Goal: Information Seeking & Learning: Compare options

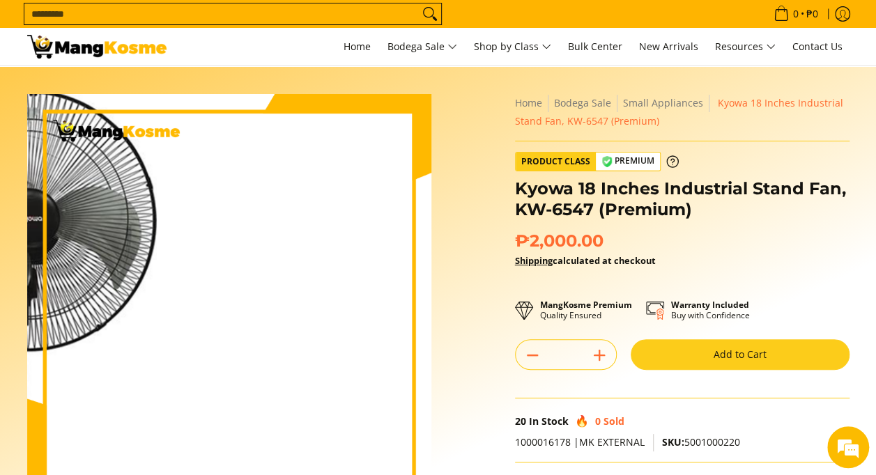
scroll to position [488, 0]
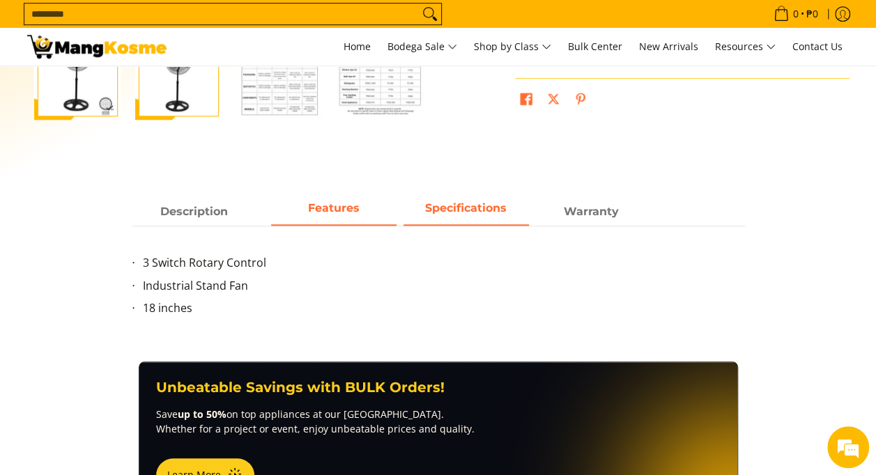
click at [451, 211] on strong "Specifications" at bounding box center [466, 207] width 82 height 13
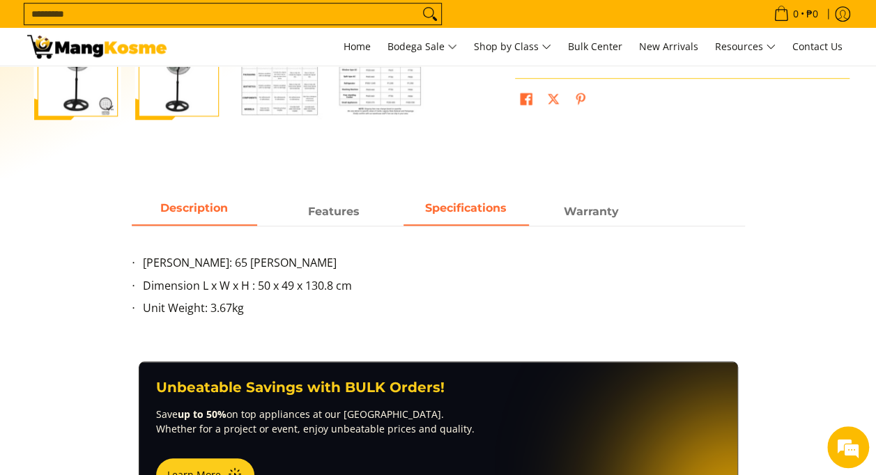
click at [197, 215] on span "Description" at bounding box center [194, 211] width 125 height 25
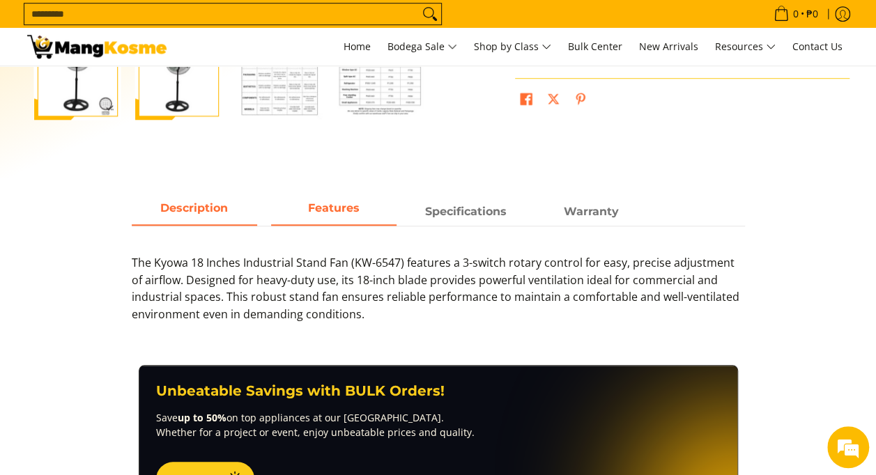
scroll to position [70, 0]
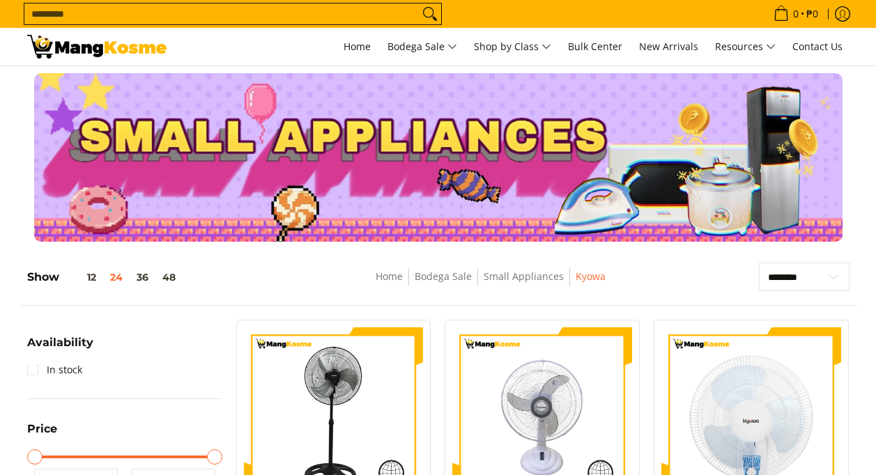
click at [500, 328] on img at bounding box center [542, 418] width 180 height 180
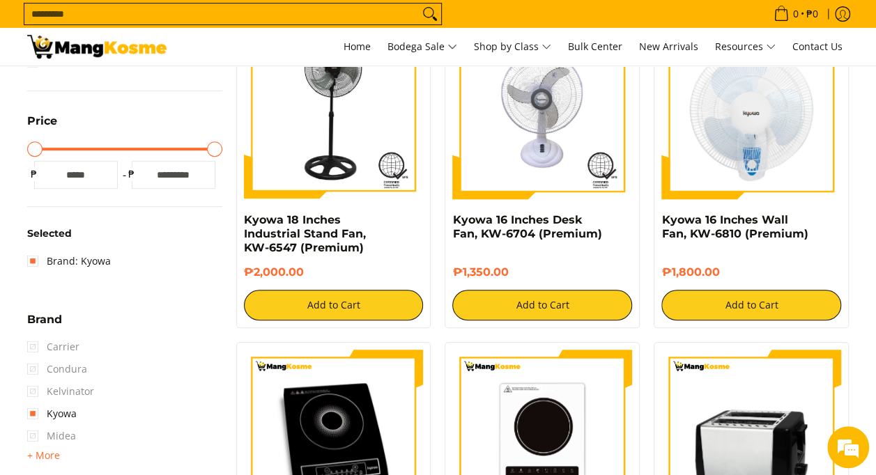
scroll to position [286, 0]
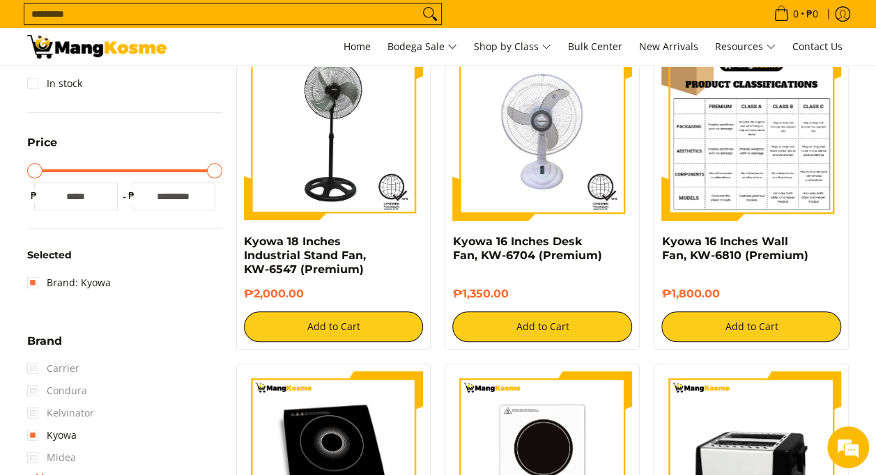
click at [721, 192] on img at bounding box center [751, 131] width 180 height 180
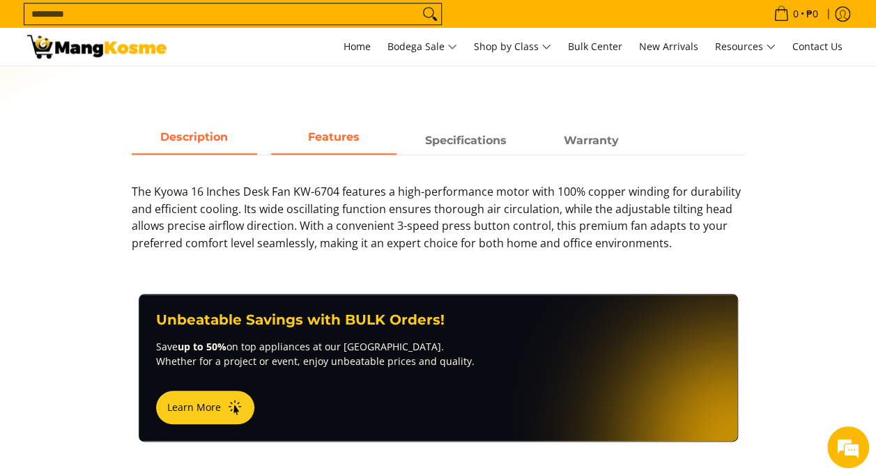
click at [327, 144] on span "Features" at bounding box center [333, 140] width 125 height 25
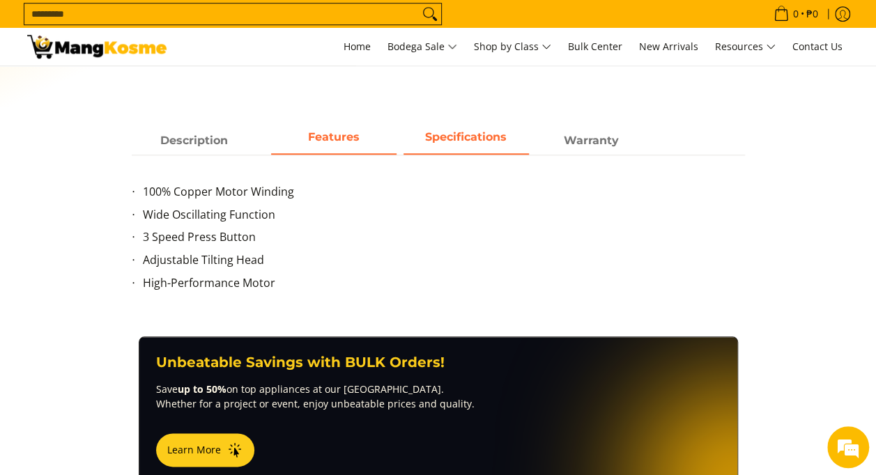
click at [489, 141] on strong "Specifications" at bounding box center [466, 136] width 82 height 13
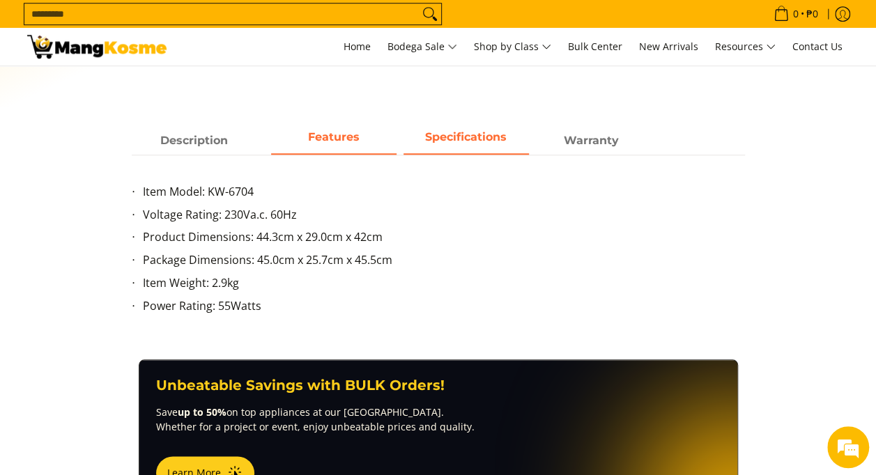
click at [346, 137] on strong "Features" at bounding box center [334, 136] width 52 height 13
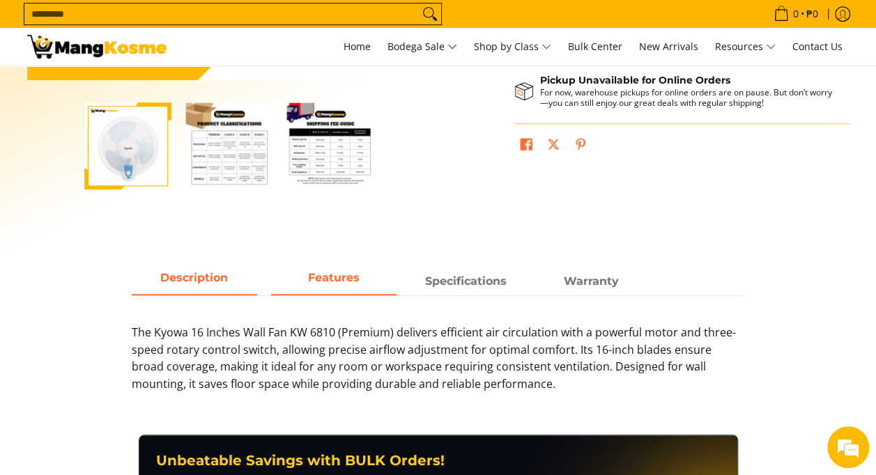
click at [337, 292] on span "Features" at bounding box center [333, 281] width 125 height 25
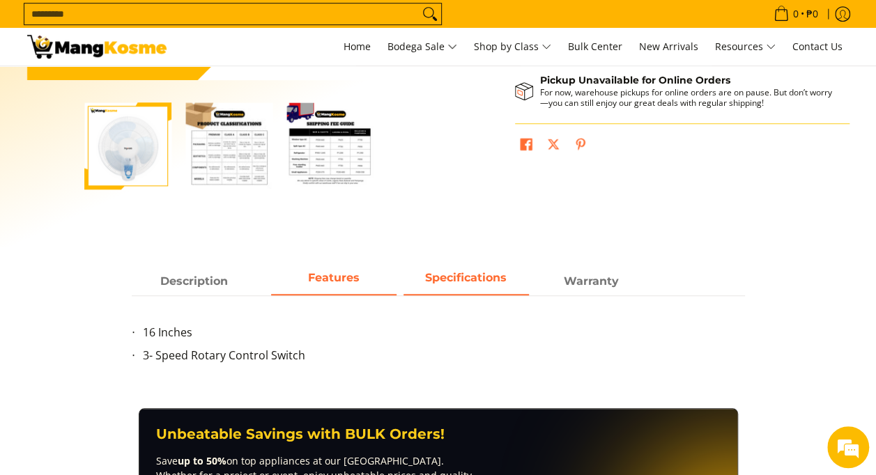
click at [451, 273] on strong "Specifications" at bounding box center [466, 277] width 82 height 13
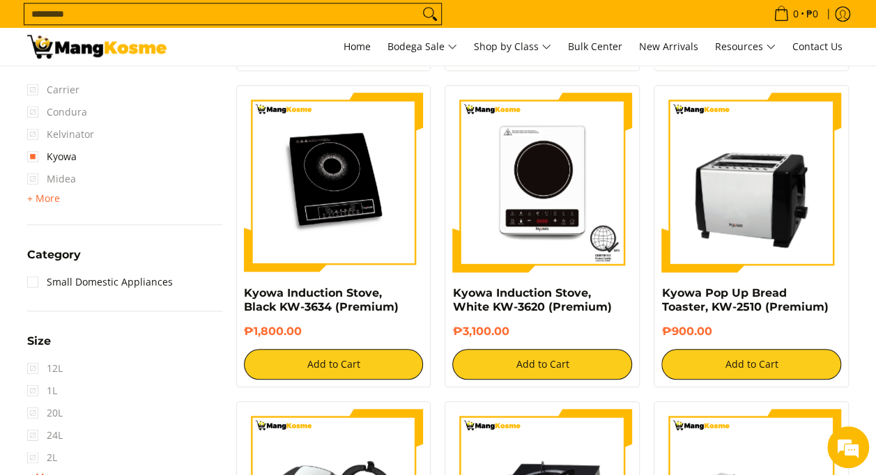
click at [352, 176] on img at bounding box center [334, 183] width 180 height 180
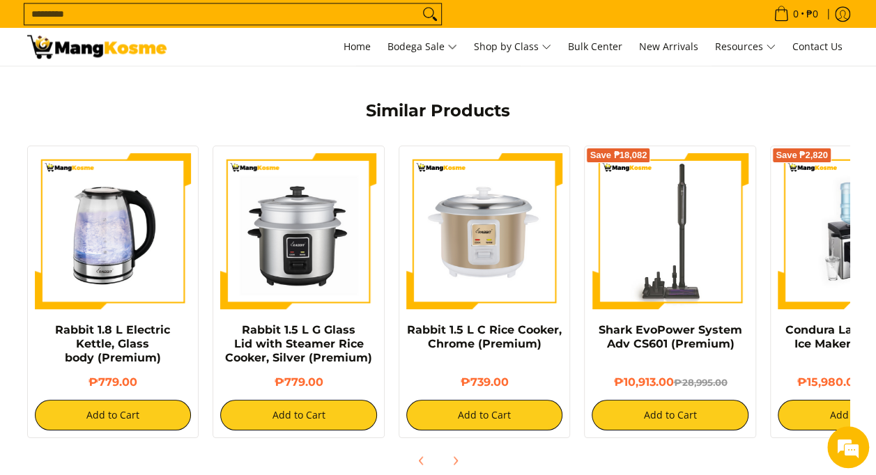
scroll to position [559, 0]
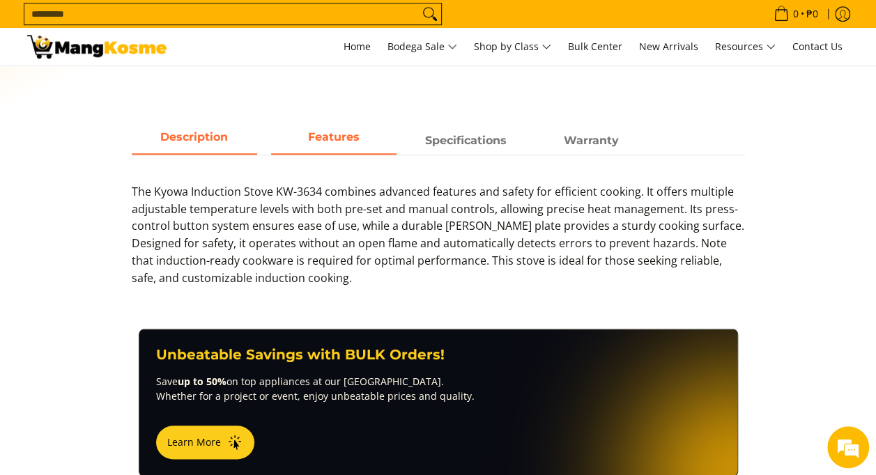
click at [328, 145] on span "Features" at bounding box center [333, 140] width 125 height 25
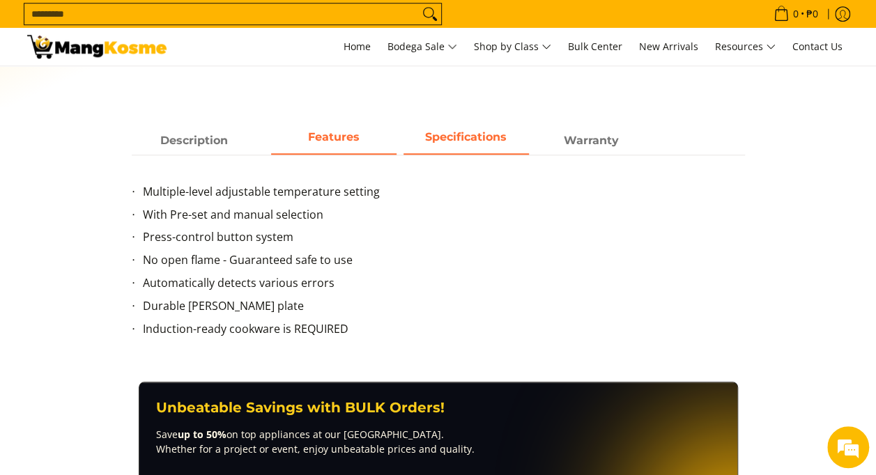
scroll to position [0, 0]
click at [468, 138] on strong "Specifications" at bounding box center [466, 136] width 82 height 13
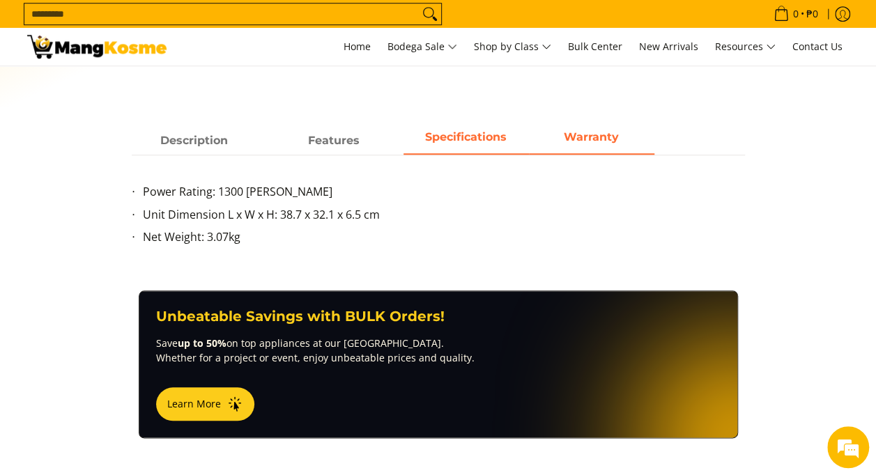
click at [579, 142] on strong "Warranty" at bounding box center [591, 136] width 55 height 13
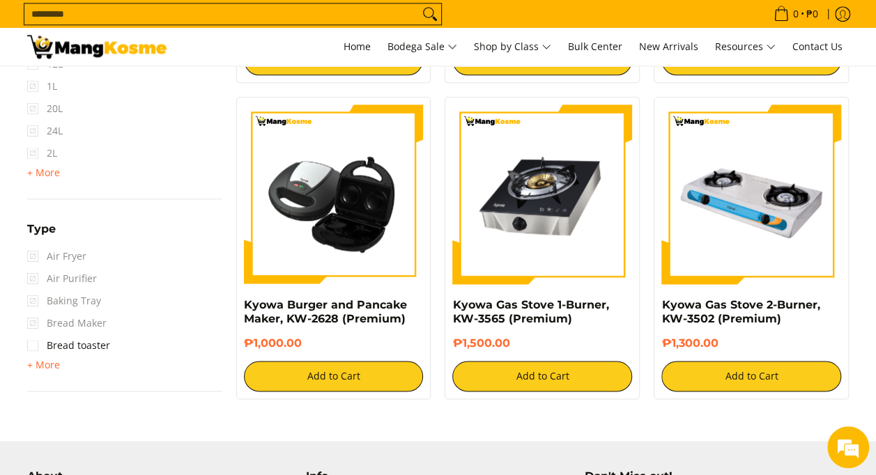
scroll to position [983, 0]
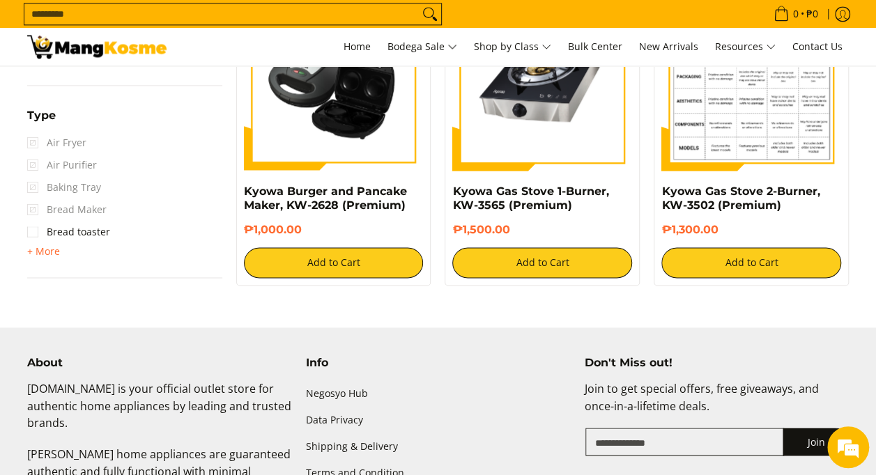
click at [732, 106] on img at bounding box center [751, 81] width 180 height 180
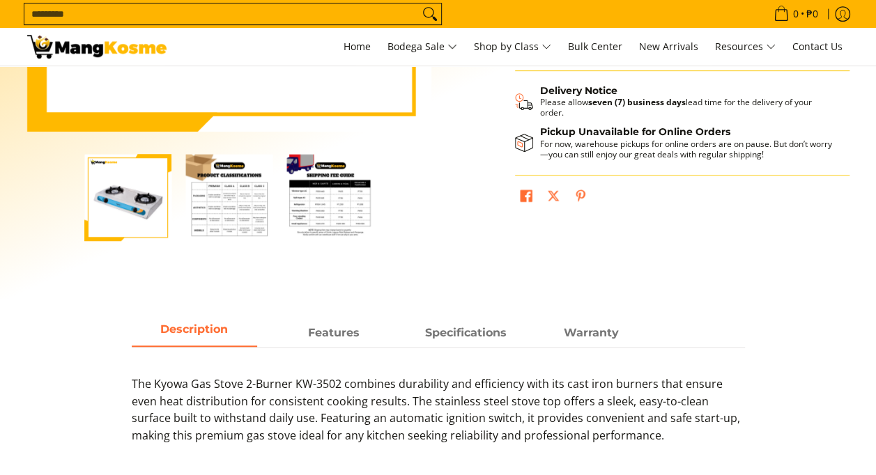
scroll to position [558, 0]
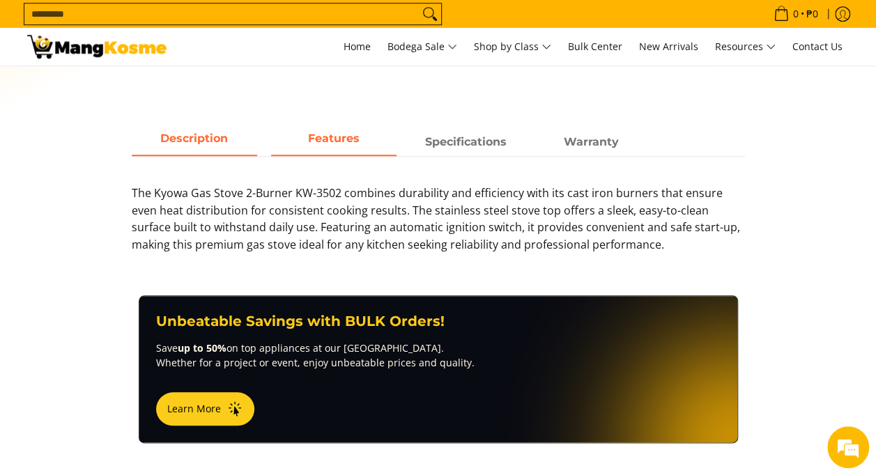
click at [325, 145] on span "Features" at bounding box center [333, 142] width 125 height 25
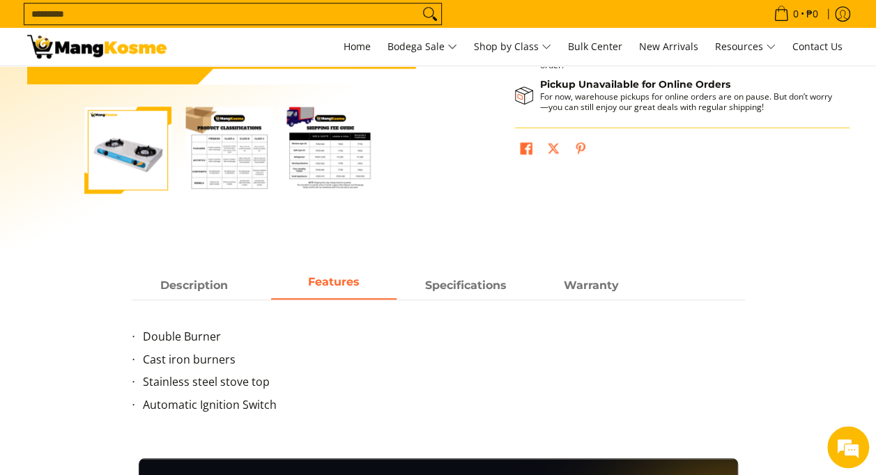
scroll to position [488, 0]
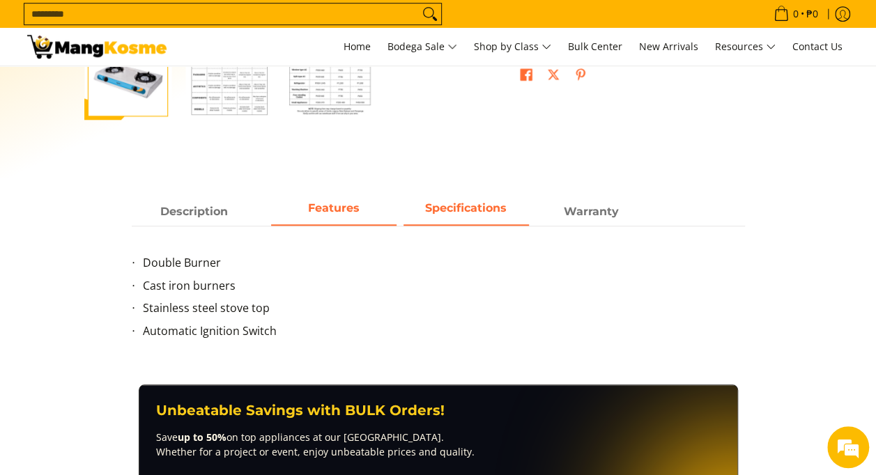
click at [478, 205] on strong "Specifications" at bounding box center [466, 207] width 82 height 13
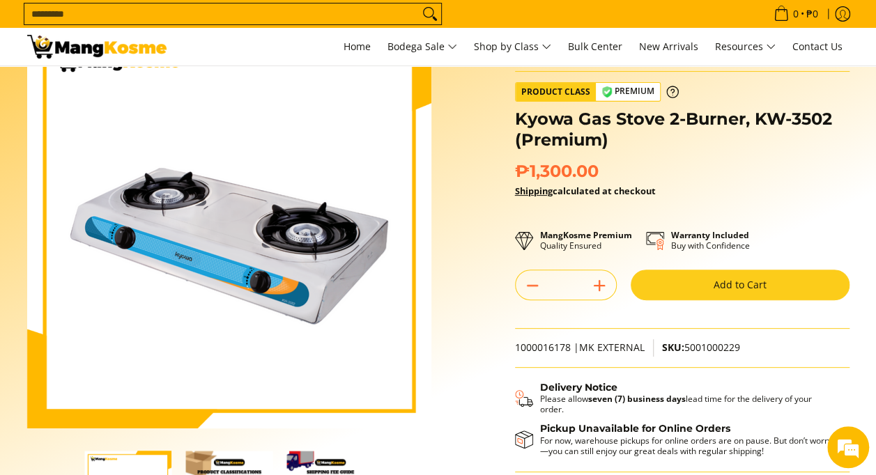
scroll to position [0, 0]
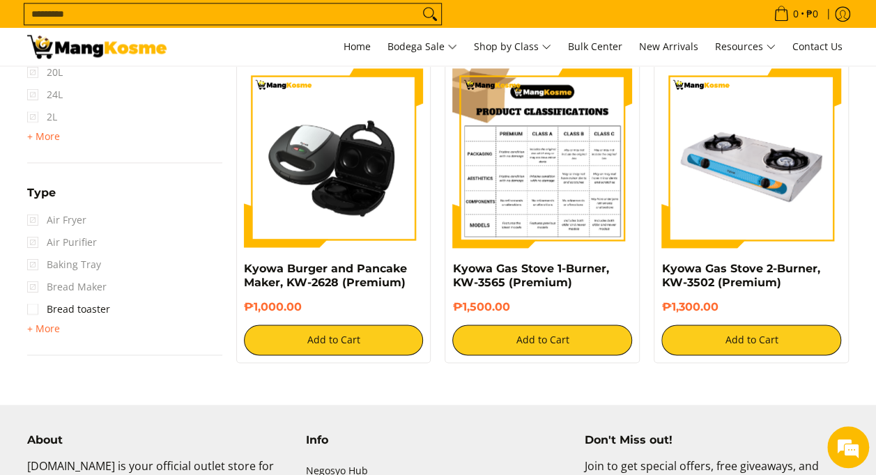
click at [580, 178] on img at bounding box center [542, 158] width 180 height 180
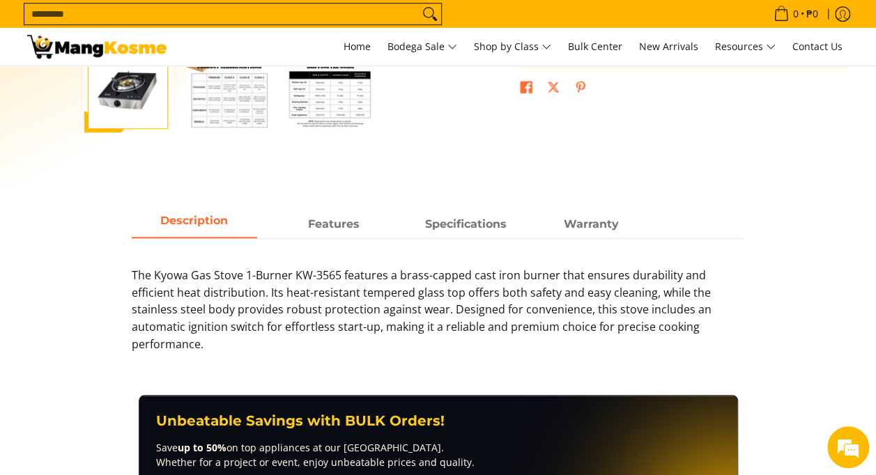
scroll to position [488, 0]
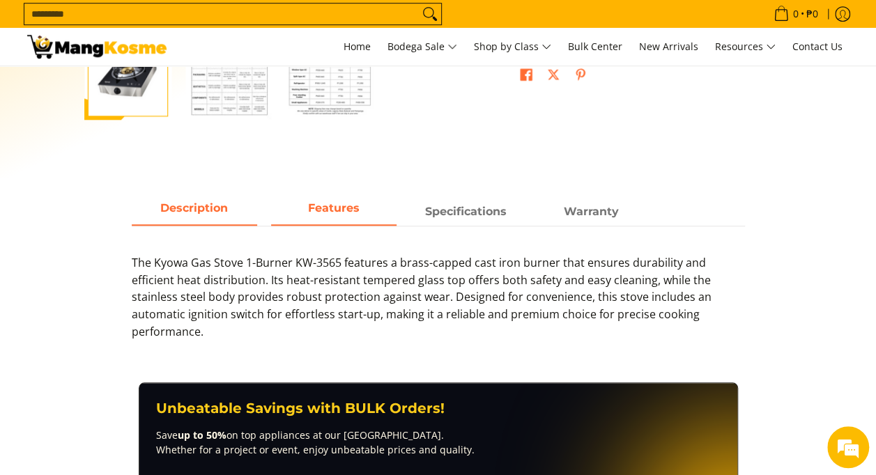
click at [343, 215] on span "Features" at bounding box center [333, 211] width 125 height 25
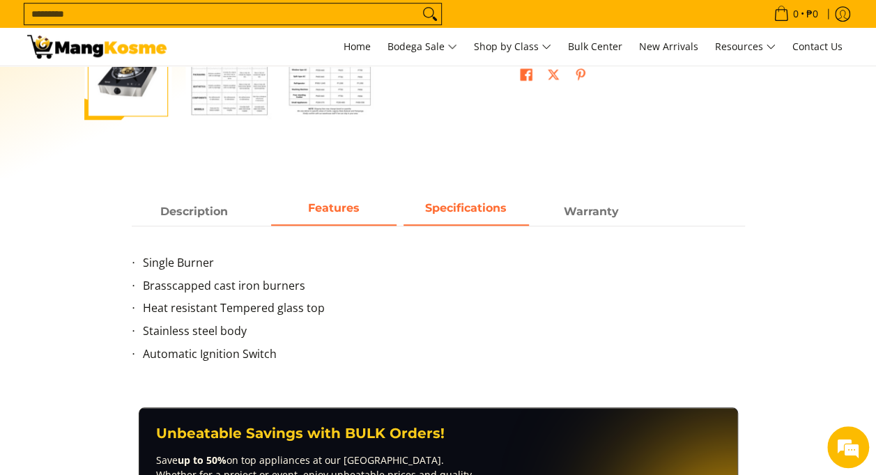
click at [460, 205] on strong "Specifications" at bounding box center [466, 207] width 82 height 13
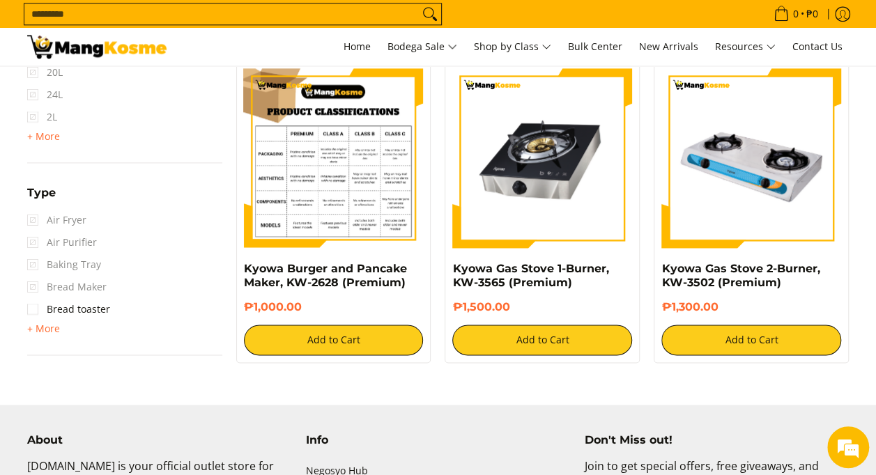
click at [351, 181] on img at bounding box center [334, 158] width 180 height 180
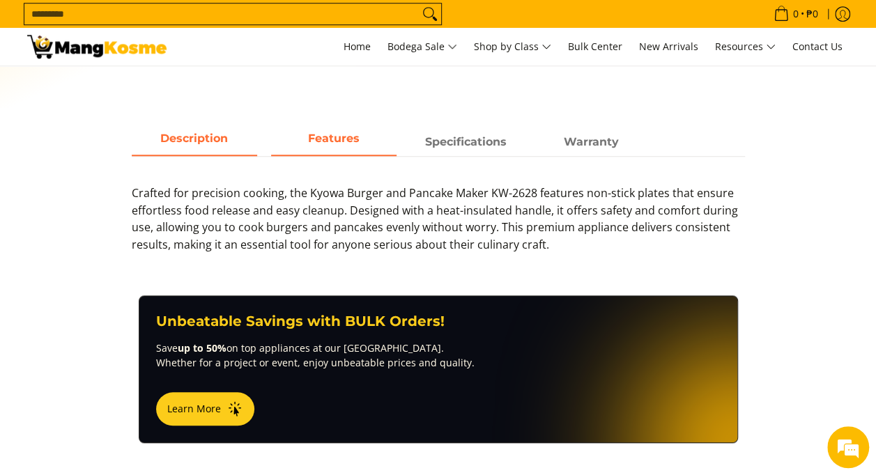
click at [335, 147] on span "Features" at bounding box center [333, 142] width 125 height 25
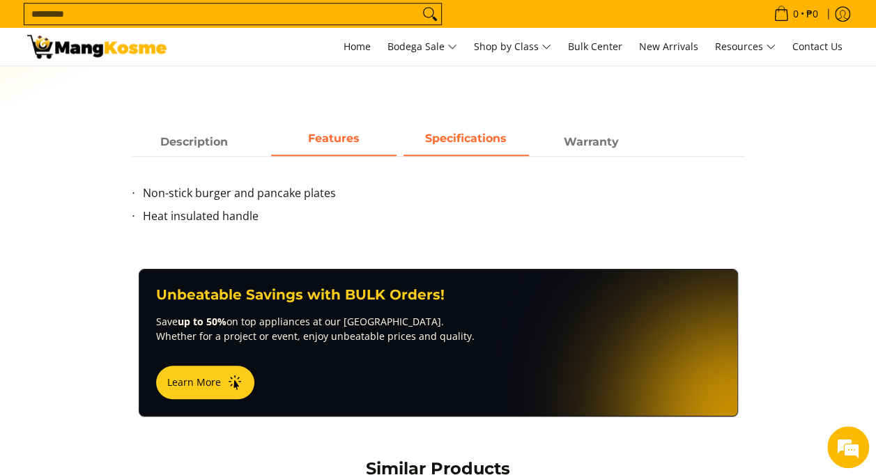
click at [475, 133] on span "Specifications" at bounding box center [466, 142] width 125 height 25
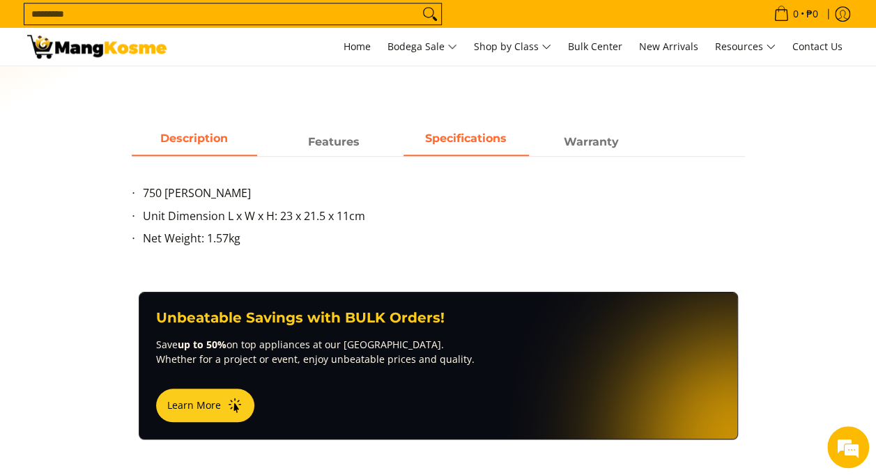
drag, startPoint x: 184, startPoint y: 146, endPoint x: 211, endPoint y: 163, distance: 32.3
click at [185, 145] on span "Description" at bounding box center [194, 142] width 125 height 25
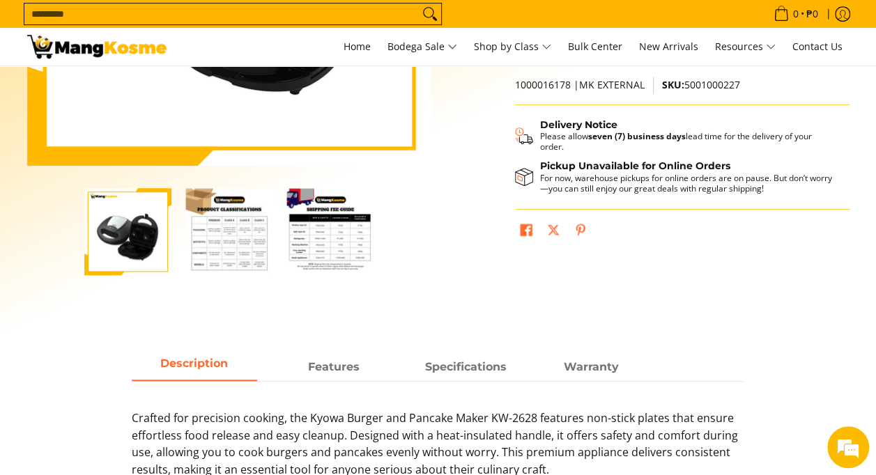
scroll to position [349, 0]
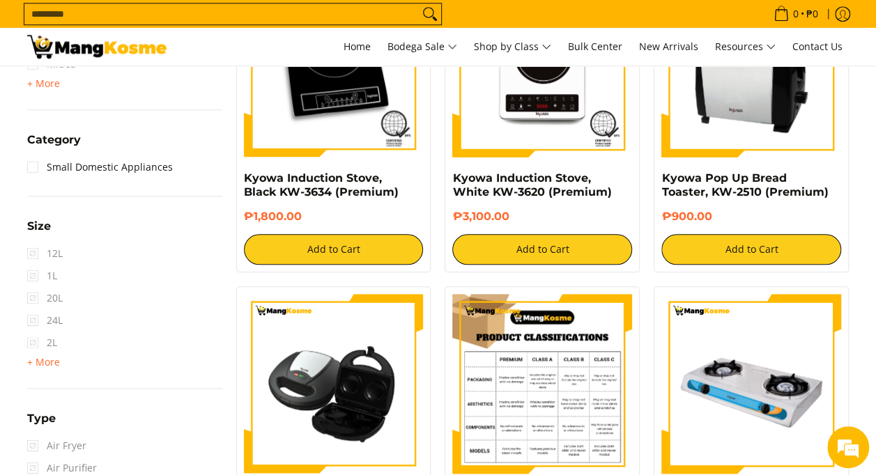
scroll to position [541, 0]
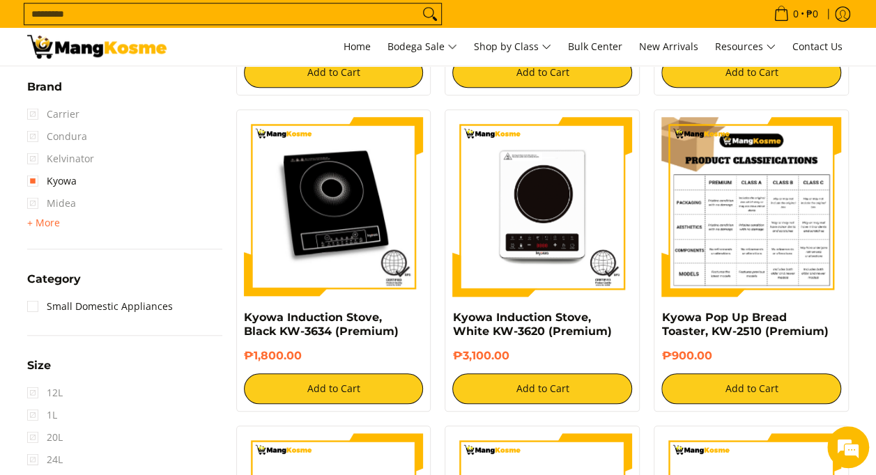
click at [775, 213] on img at bounding box center [751, 207] width 180 height 180
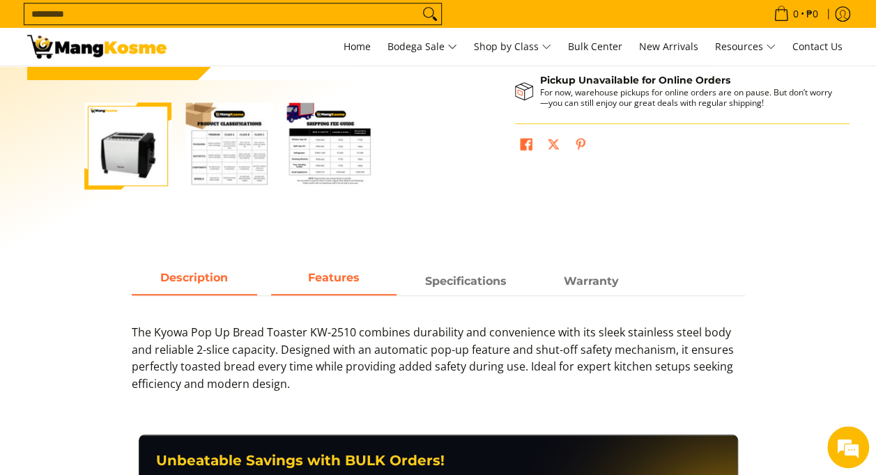
click at [332, 290] on span "Features" at bounding box center [333, 281] width 125 height 25
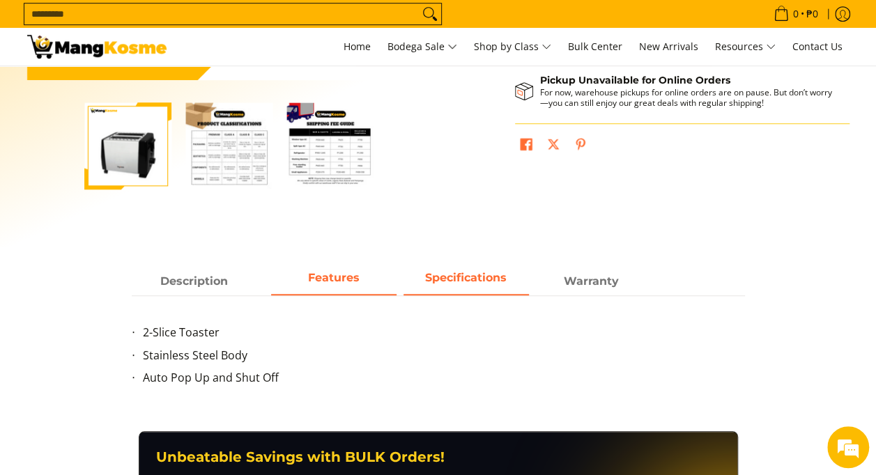
click at [435, 284] on strong "Specifications" at bounding box center [466, 277] width 82 height 13
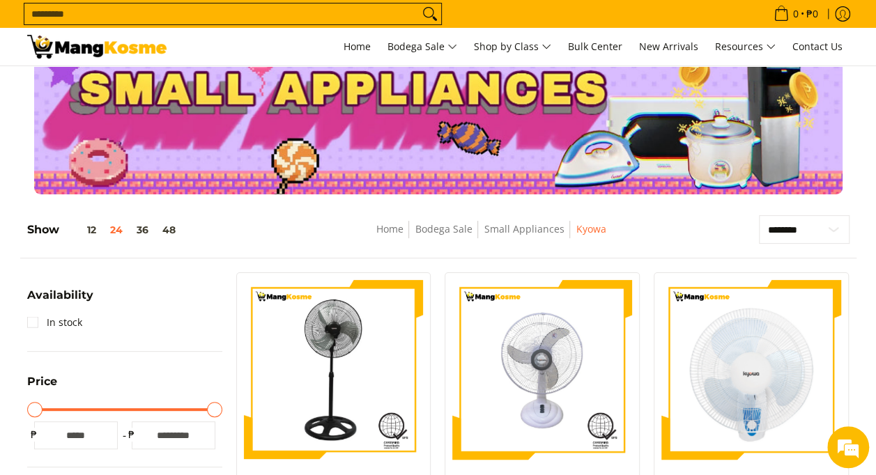
scroll to position [117, 0]
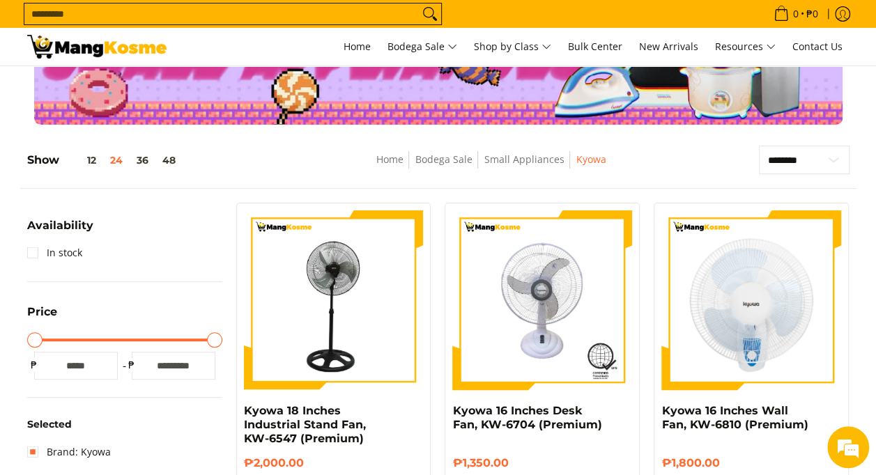
click at [300, 250] on img at bounding box center [334, 300] width 180 height 180
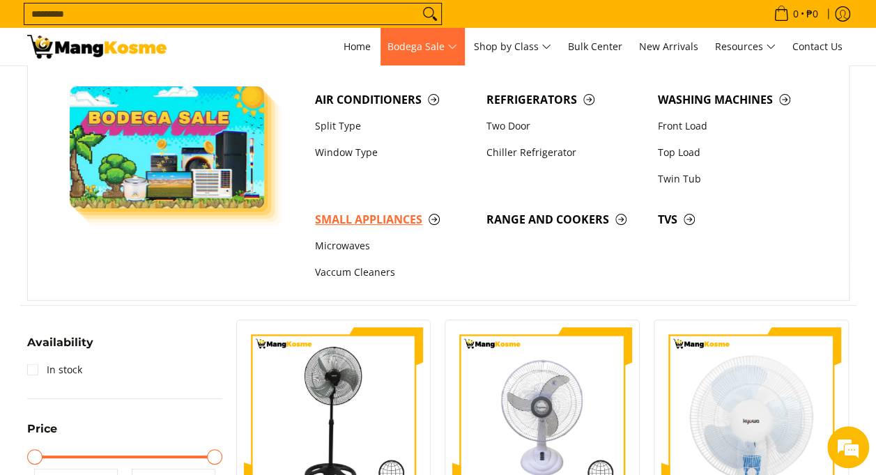
click at [395, 222] on span "Small Appliances" at bounding box center [394, 219] width 158 height 17
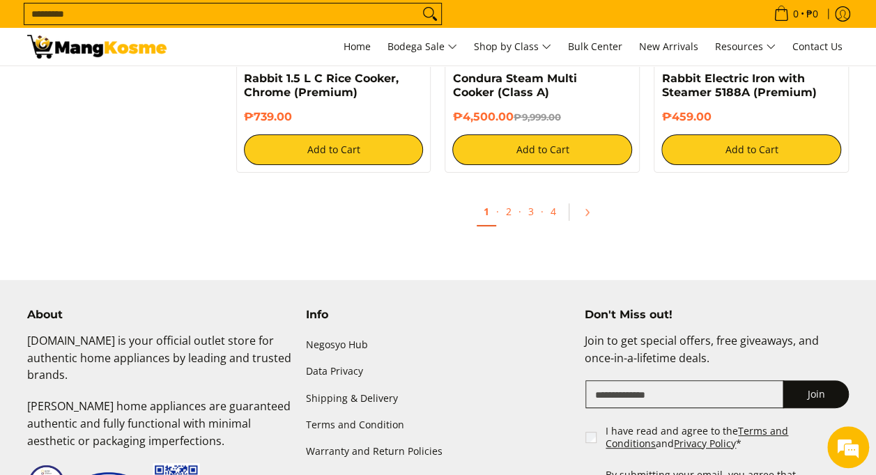
scroll to position [2788, 0]
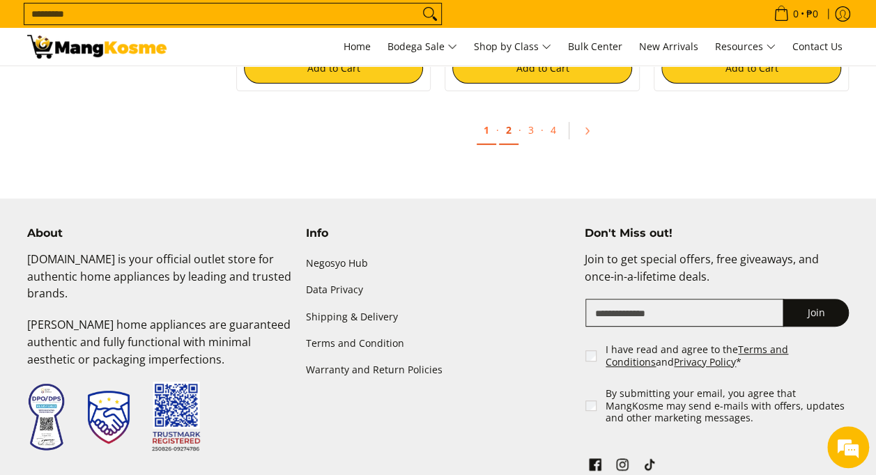
click at [503, 128] on link "2" at bounding box center [509, 130] width 20 height 29
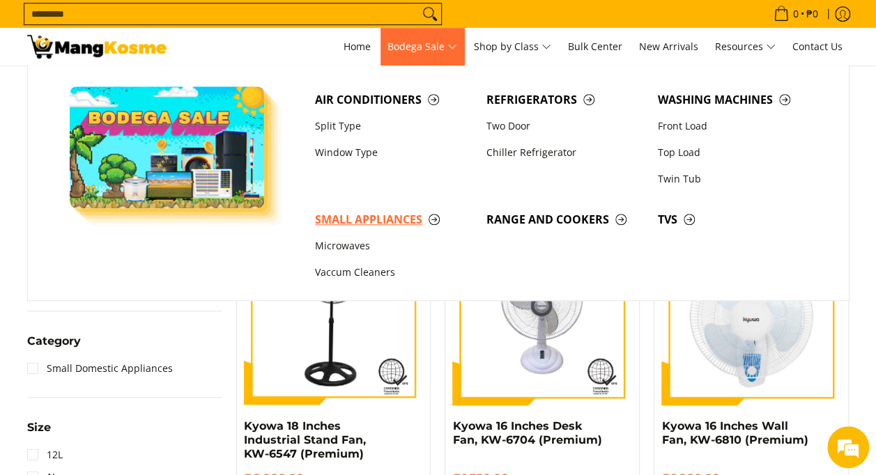
click at [410, 215] on span "Small Appliances" at bounding box center [394, 219] width 158 height 17
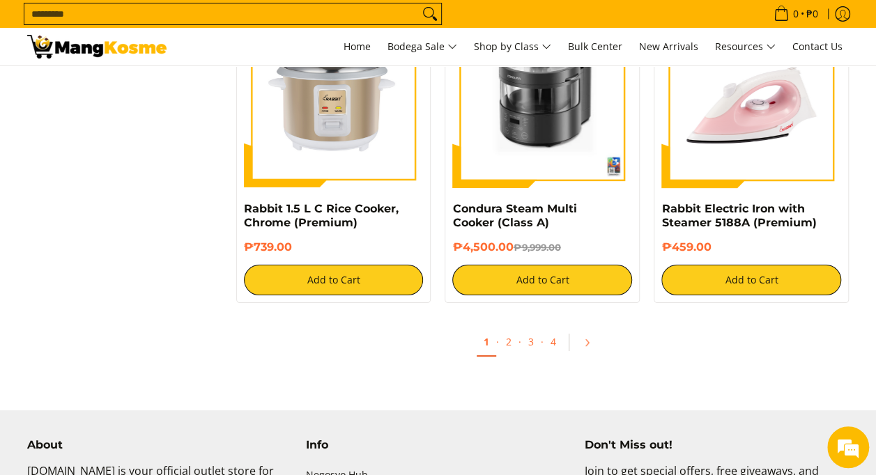
scroll to position [2579, 0]
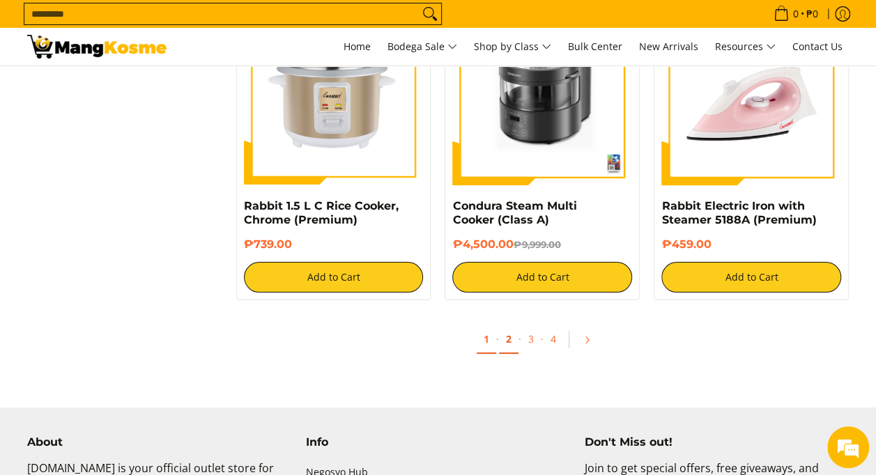
click at [506, 343] on link "2" at bounding box center [509, 340] width 20 height 29
